Goal: Ask a question

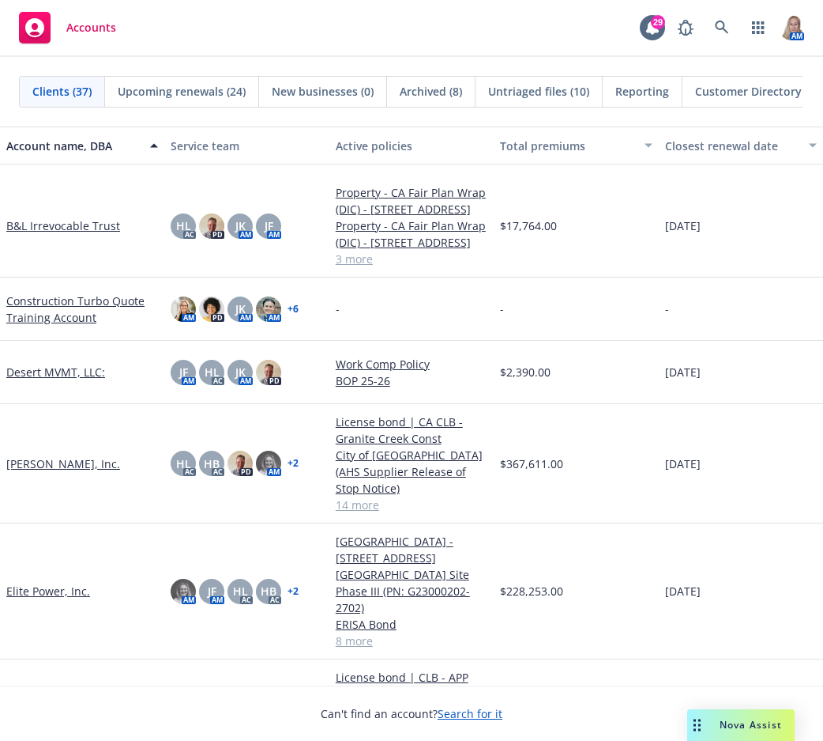
scroll to position [737, 0]
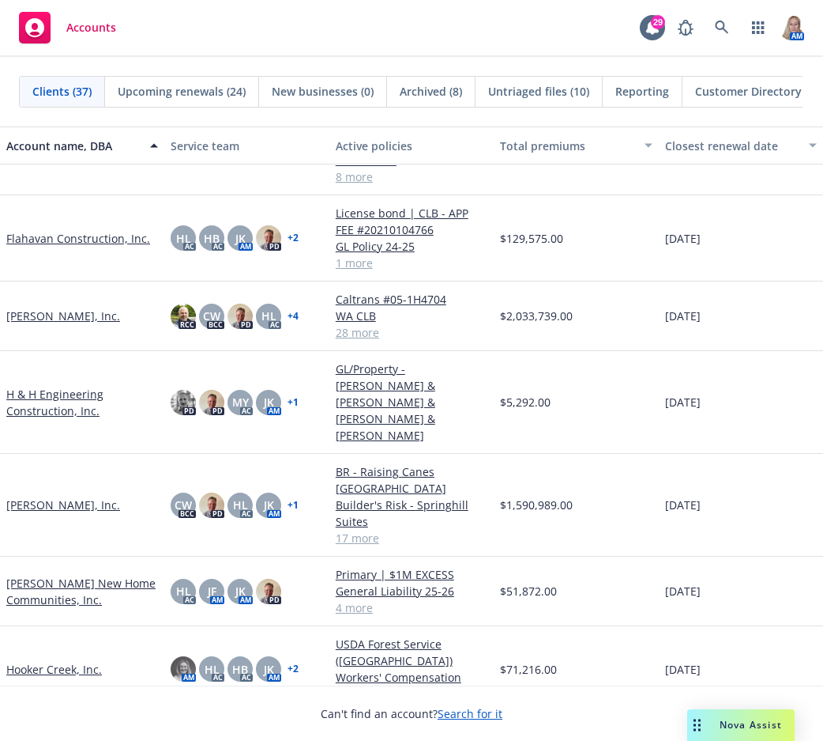
click at [48, 496] on link "[PERSON_NAME], Inc." at bounding box center [63, 504] width 114 height 17
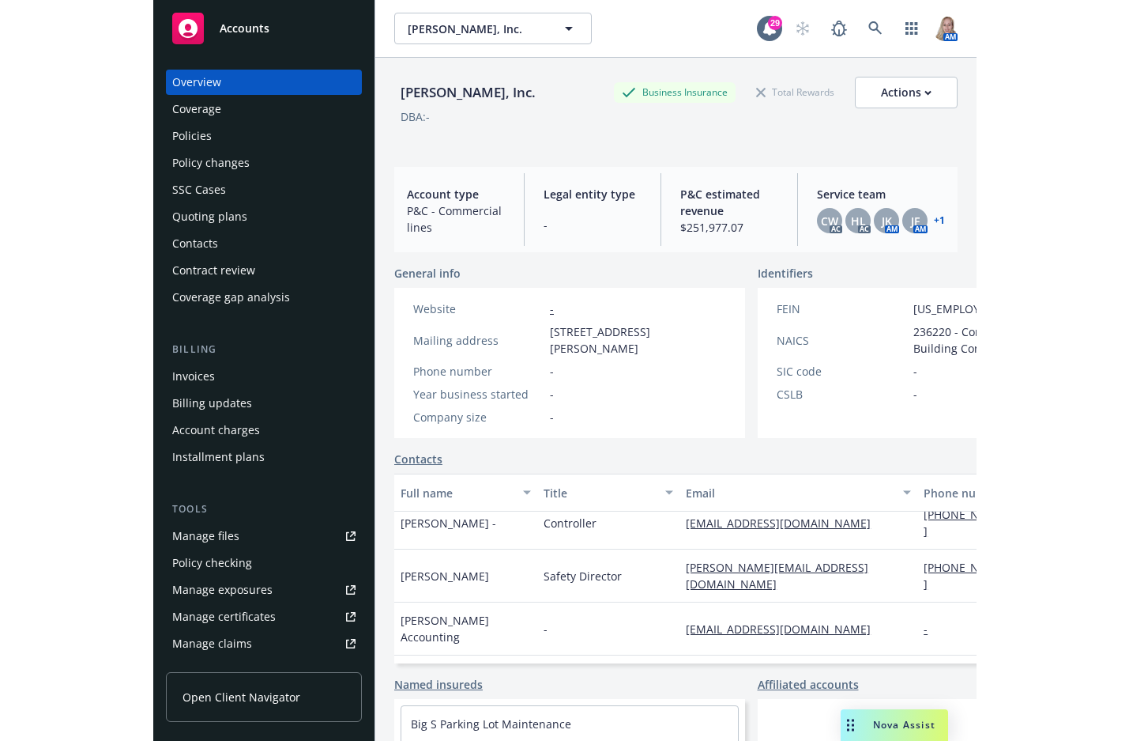
scroll to position [110, 0]
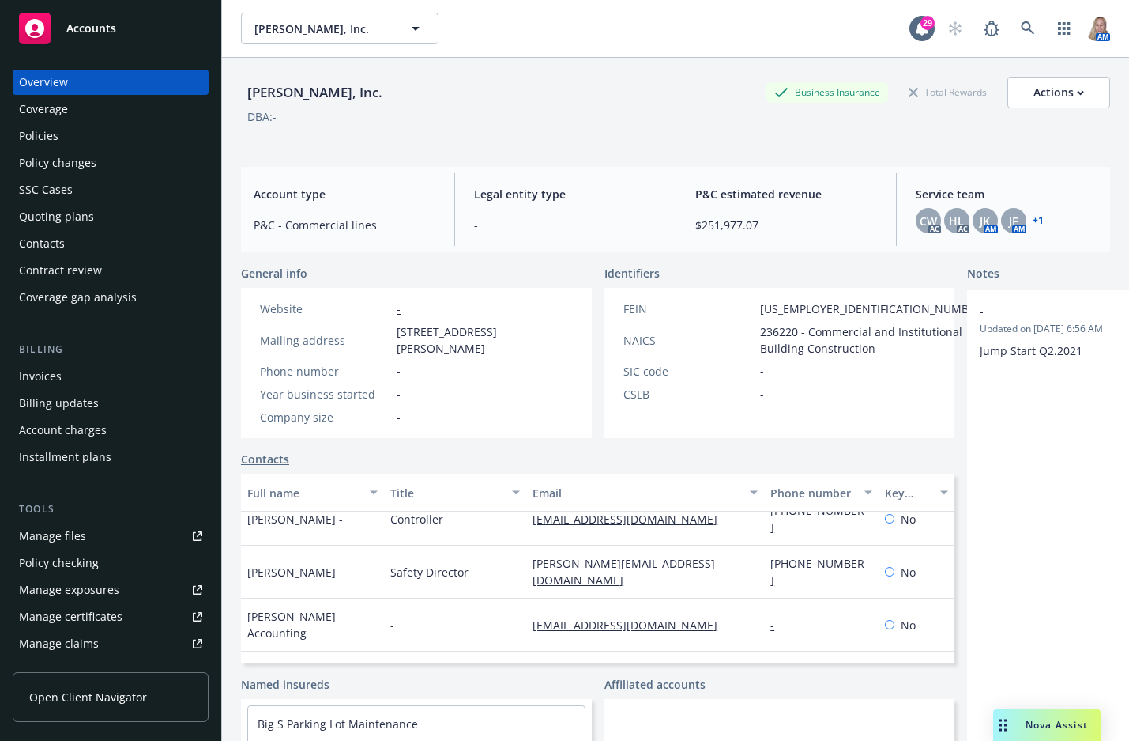
click at [823, 722] on span "Nova Assist" at bounding box center [1057, 724] width 62 height 13
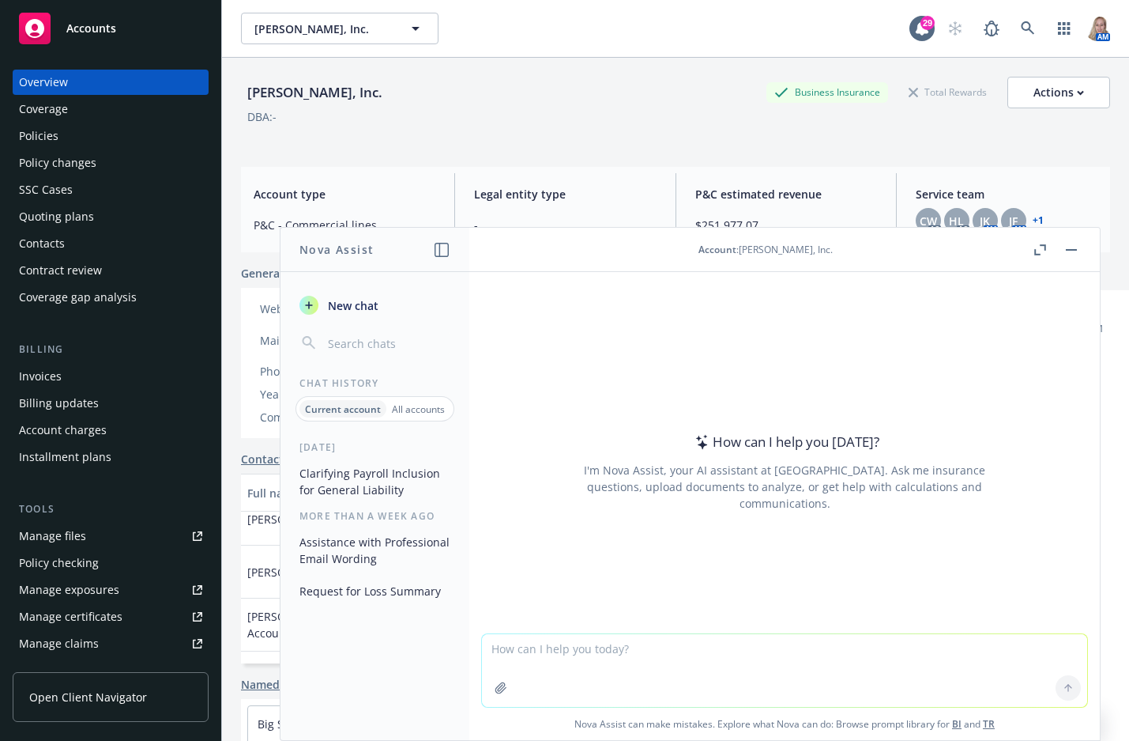
click at [673, 648] on textarea at bounding box center [784, 670] width 605 height 73
type textarea "Is Builder's Risk covered under a General Liability Policy?"
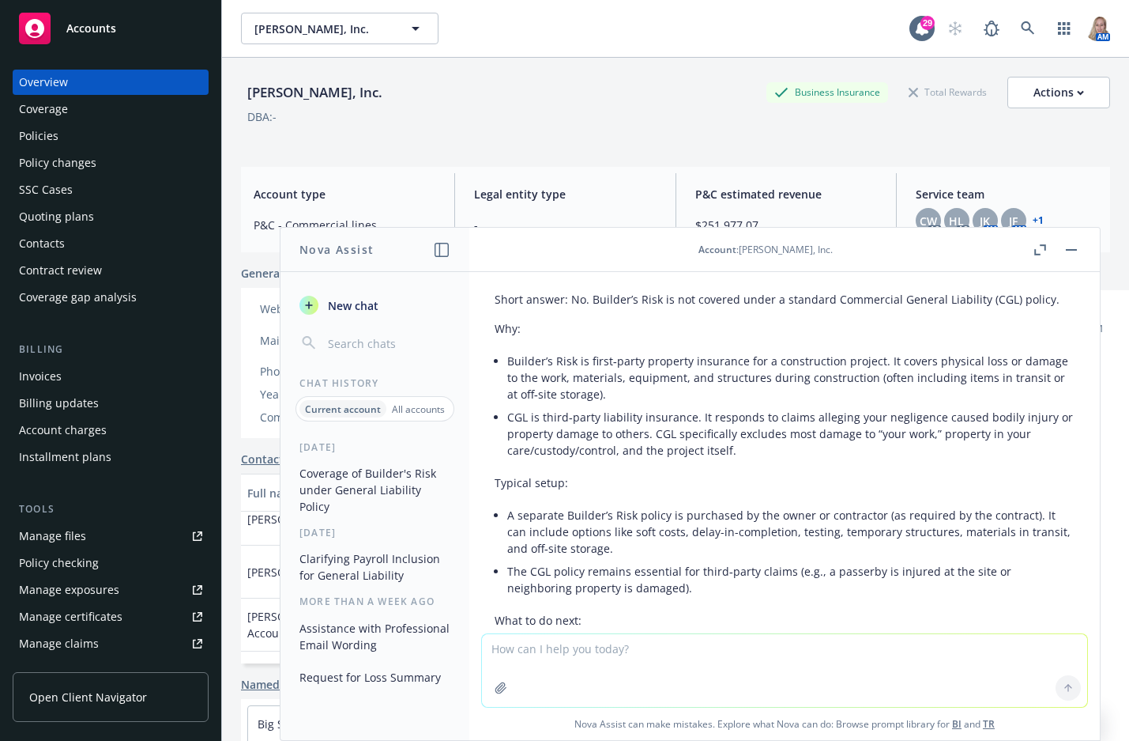
scroll to position [55, 0]
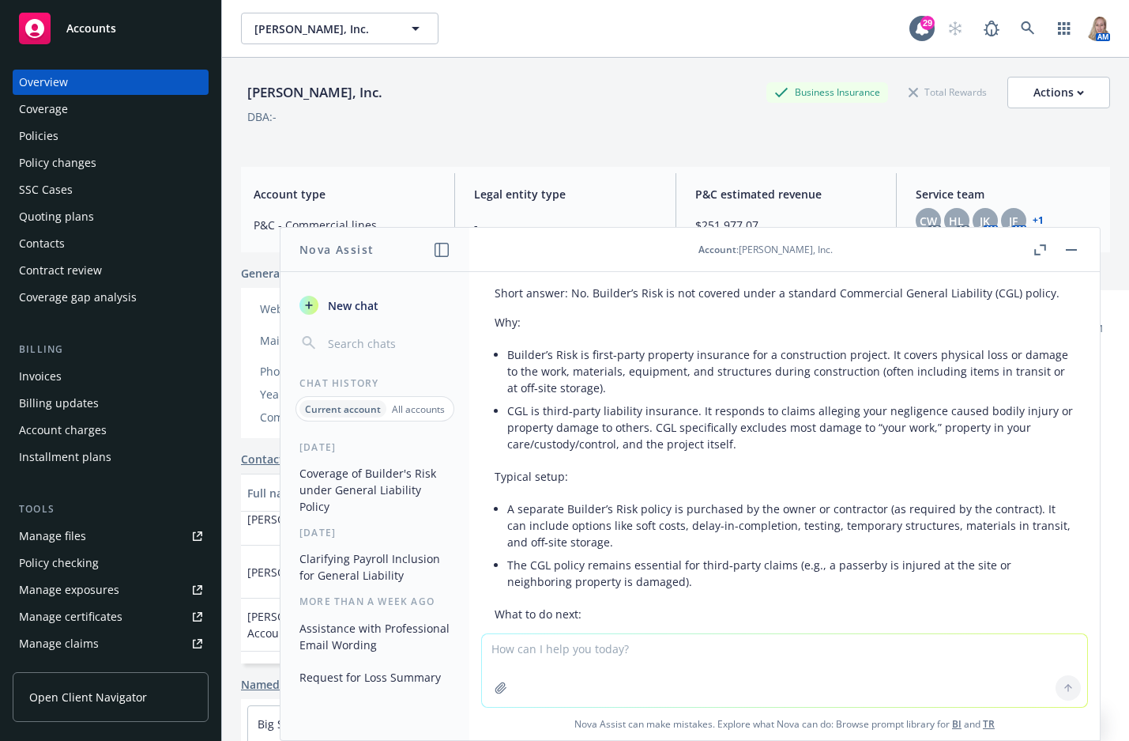
click at [499, 484] on p "Typical setup:" at bounding box center [785, 476] width 580 height 17
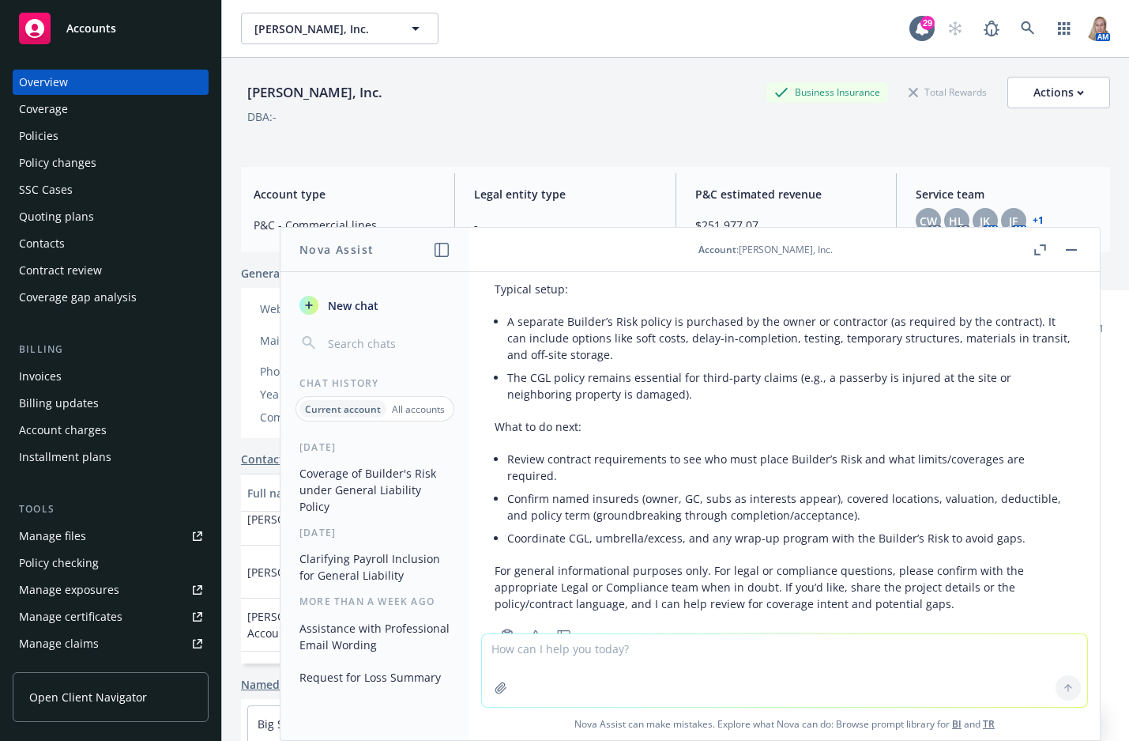
scroll to position [270, 0]
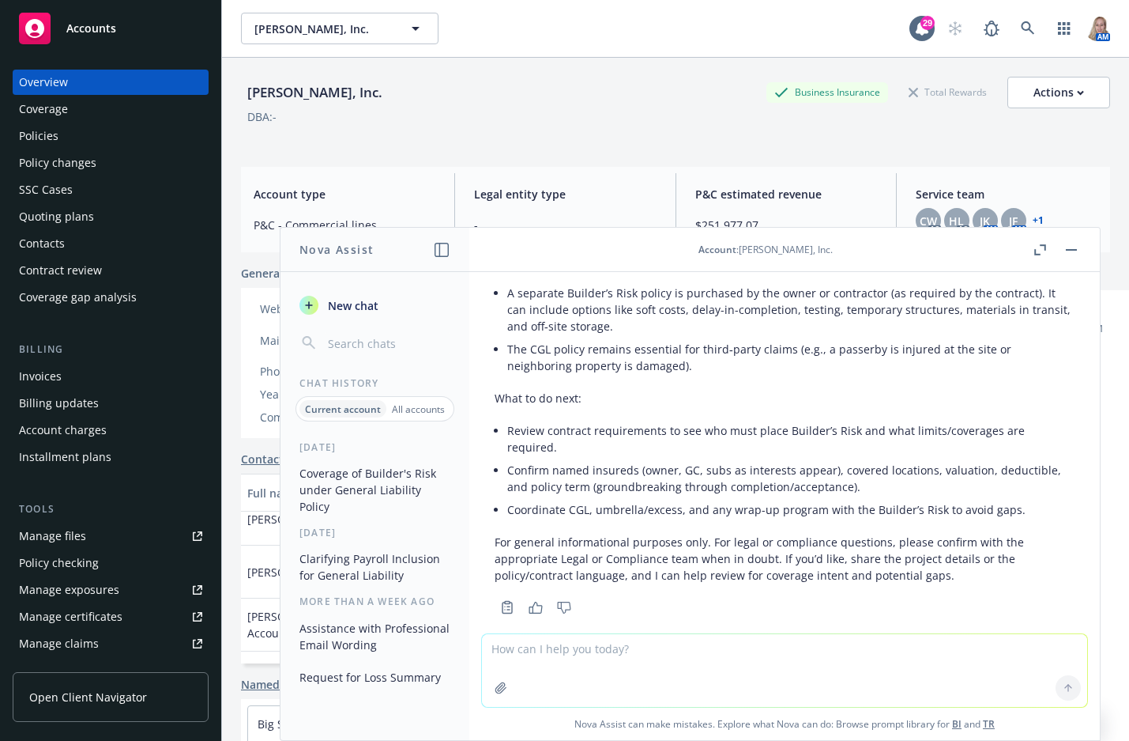
click at [612, 652] on textarea at bounding box center [784, 670] width 605 height 73
type textarea "Is Builder's Risk covered under a standard property policy?"
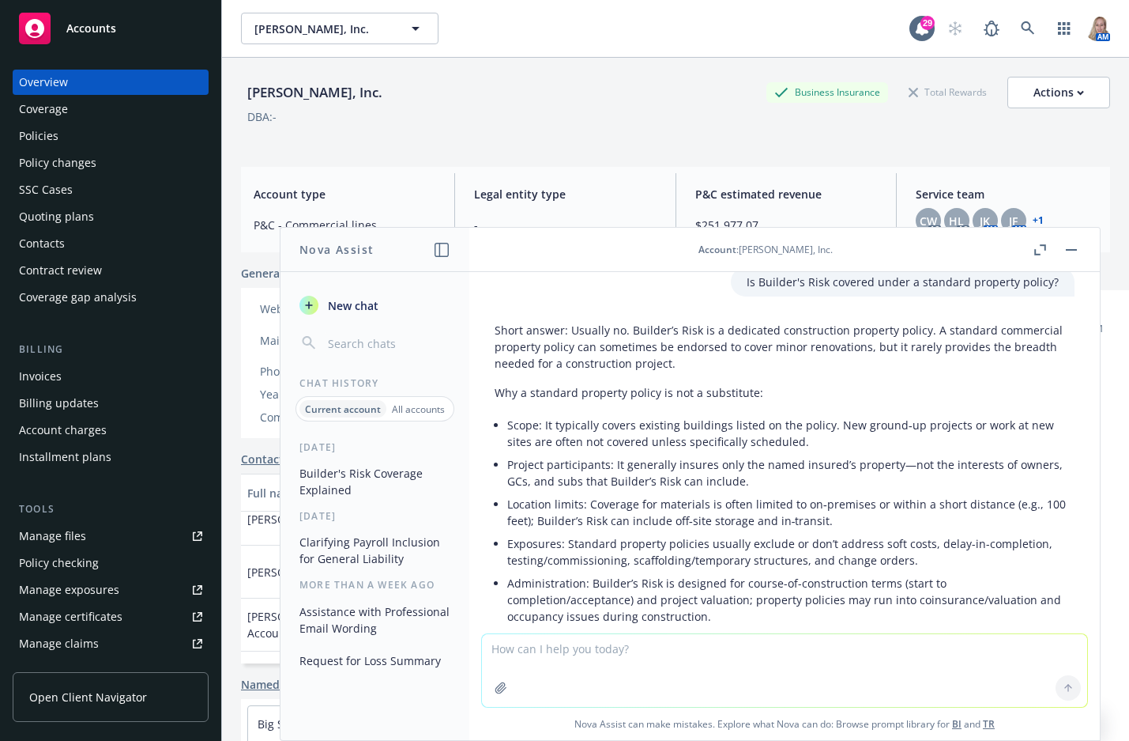
scroll to position [634, 0]
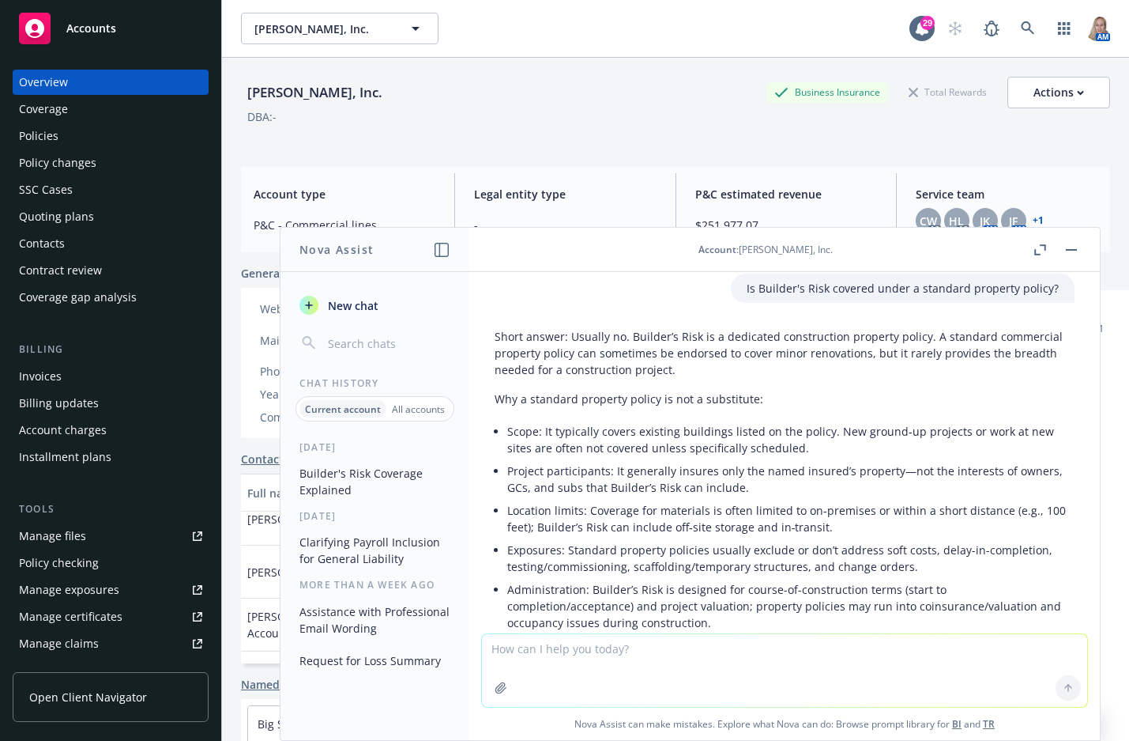
click at [499, 647] on textarea at bounding box center [784, 670] width 605 height 73
